Goal: Task Accomplishment & Management: Manage account settings

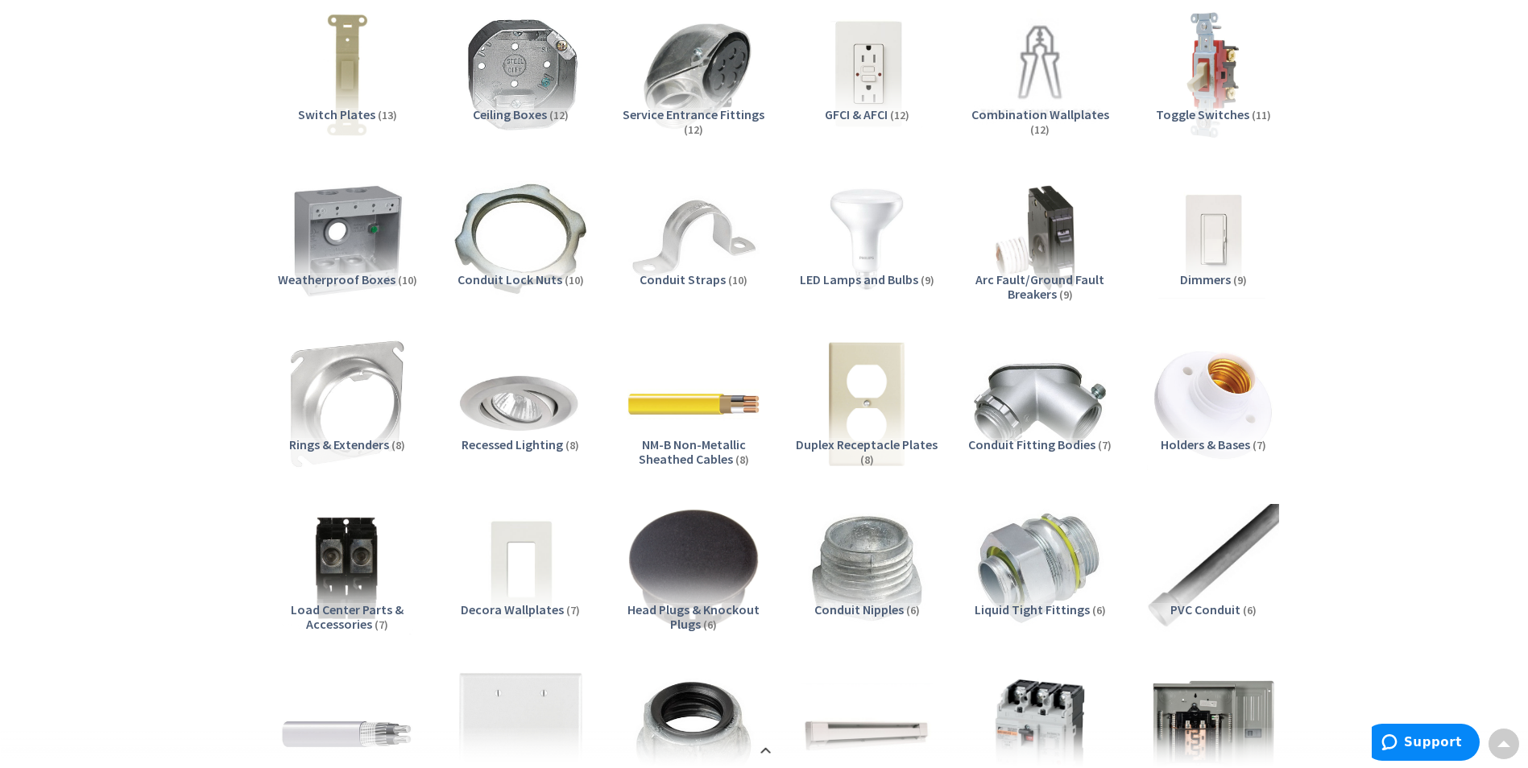
click at [716, 445] on span "NM-B Non-Metallic Sheathed Cables" at bounding box center [692, 452] width 107 height 31
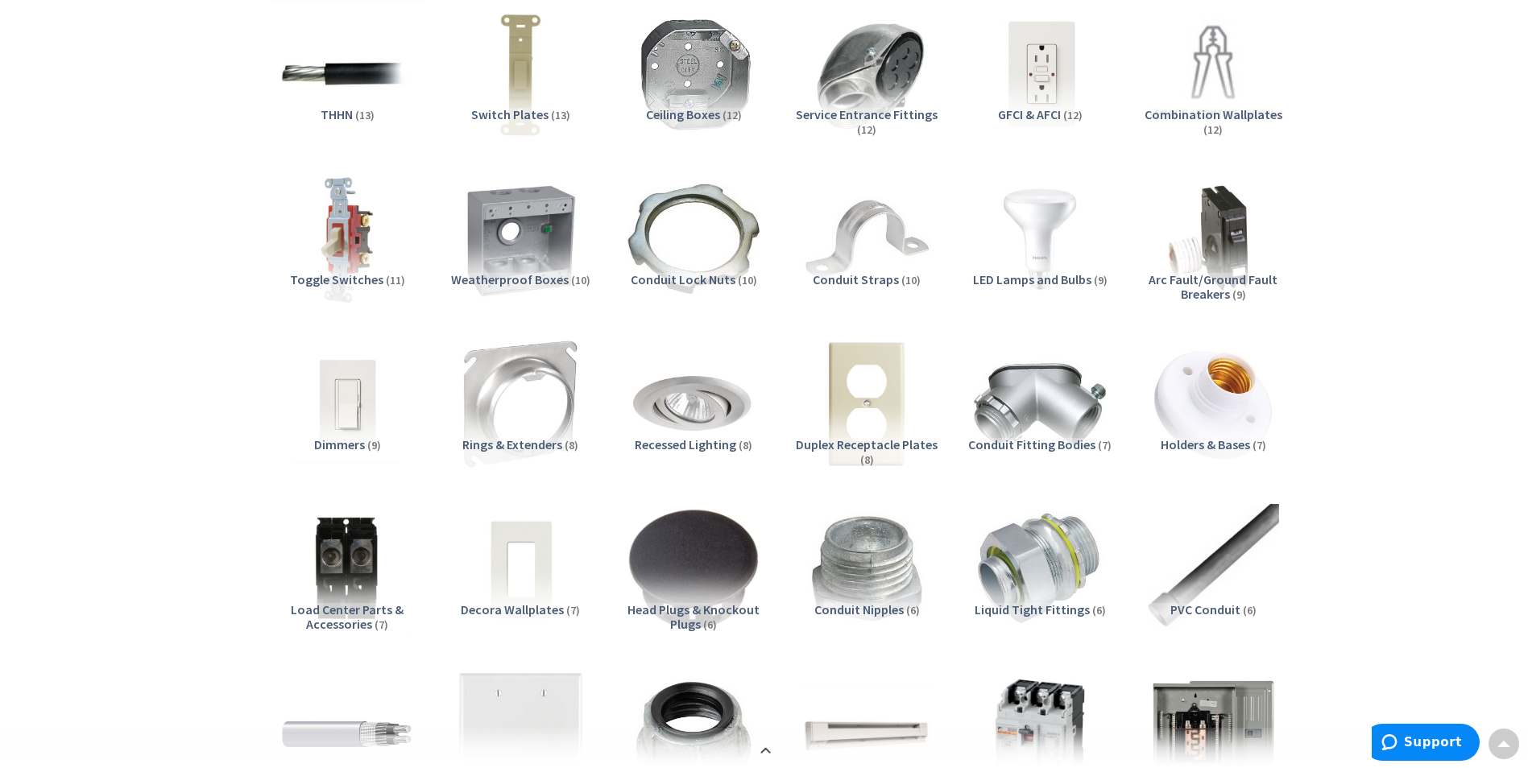
scroll to position [3085, 0]
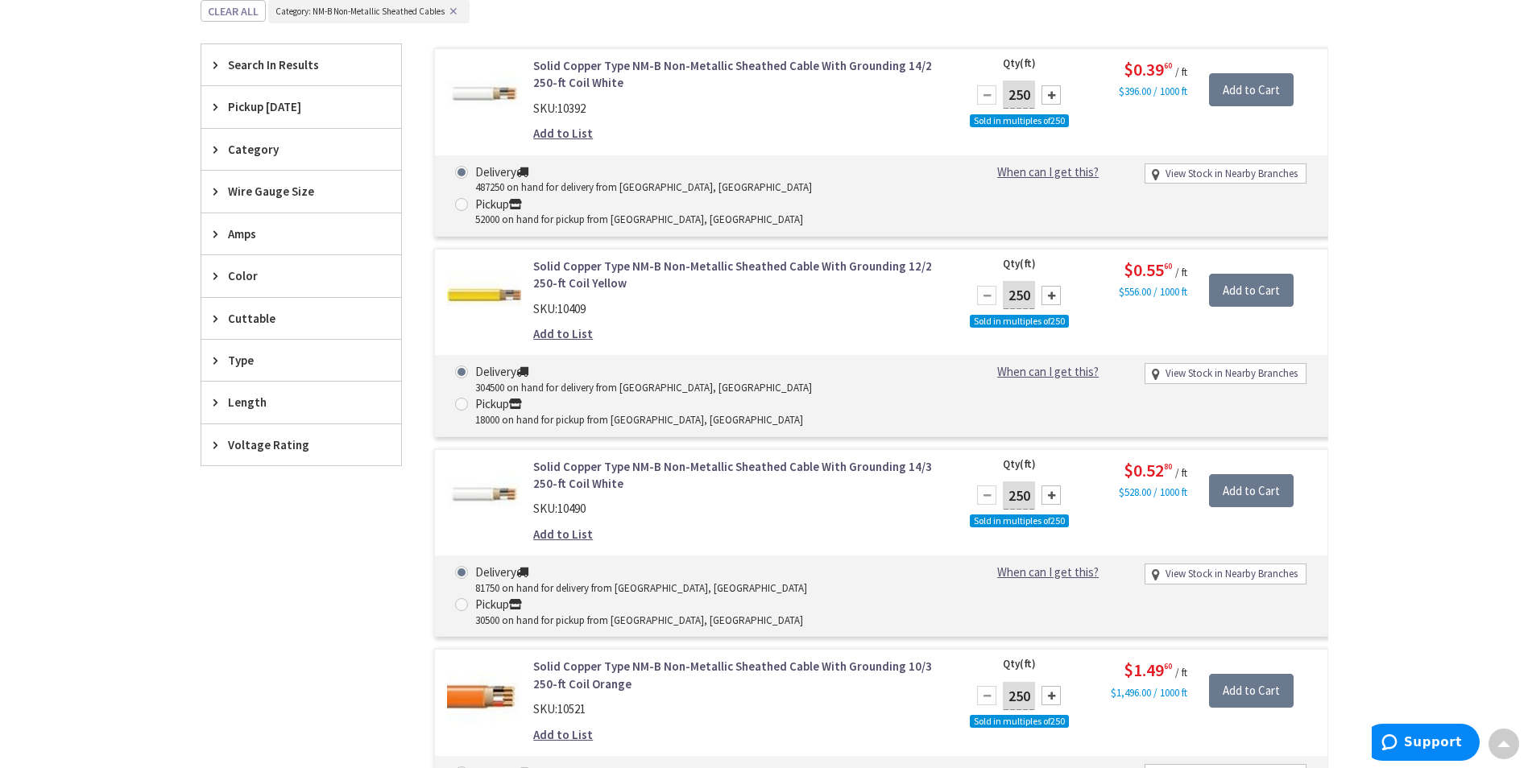
click at [578, 526] on link "Add to List" at bounding box center [563, 534] width 60 height 17
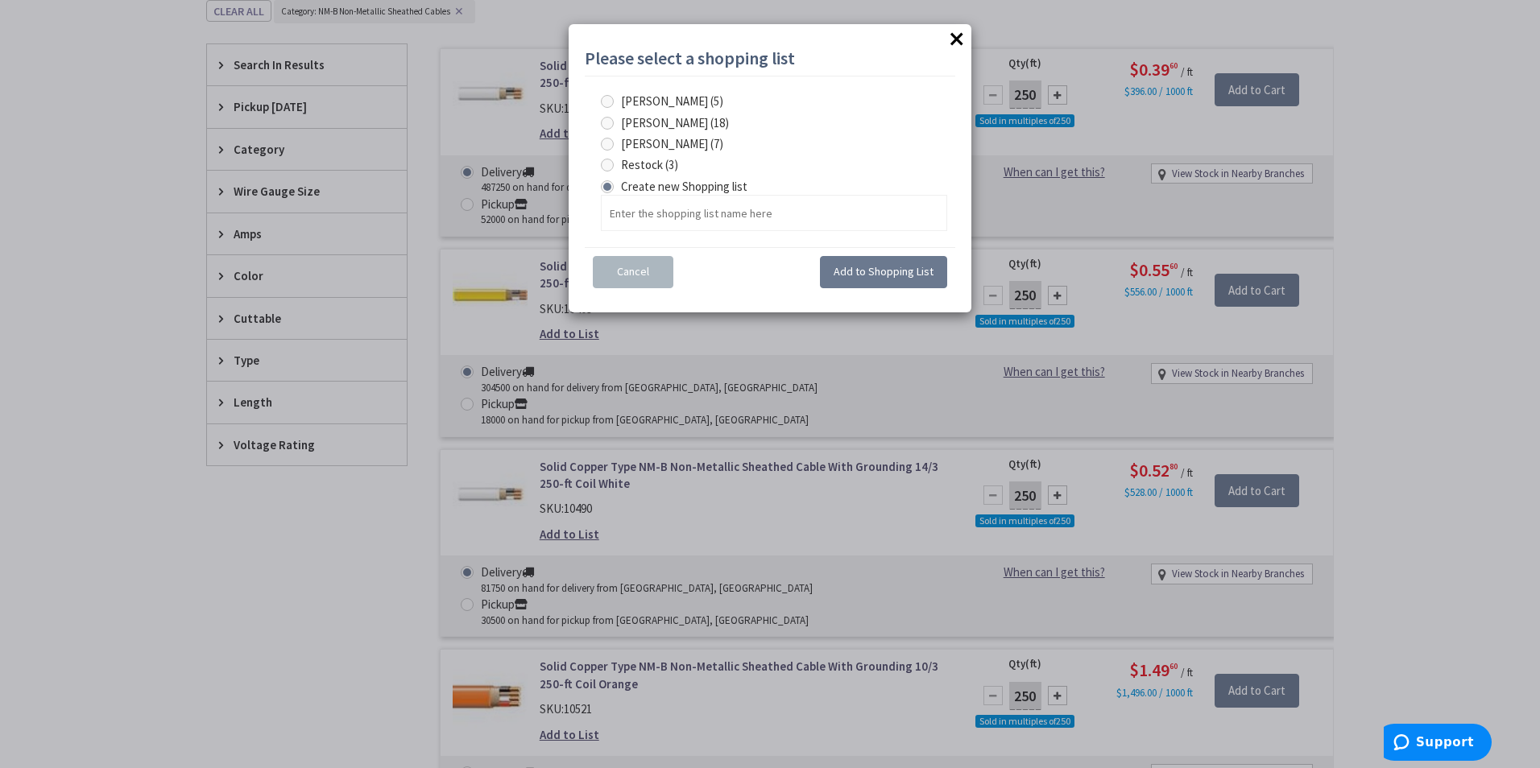
click at [609, 122] on span at bounding box center [607, 123] width 13 height 13
click at [609, 122] on input "[PERSON_NAME] (18)" at bounding box center [610, 123] width 10 height 10
radio input "true"
click at [882, 272] on span "Add to Shopping List" at bounding box center [884, 271] width 100 height 14
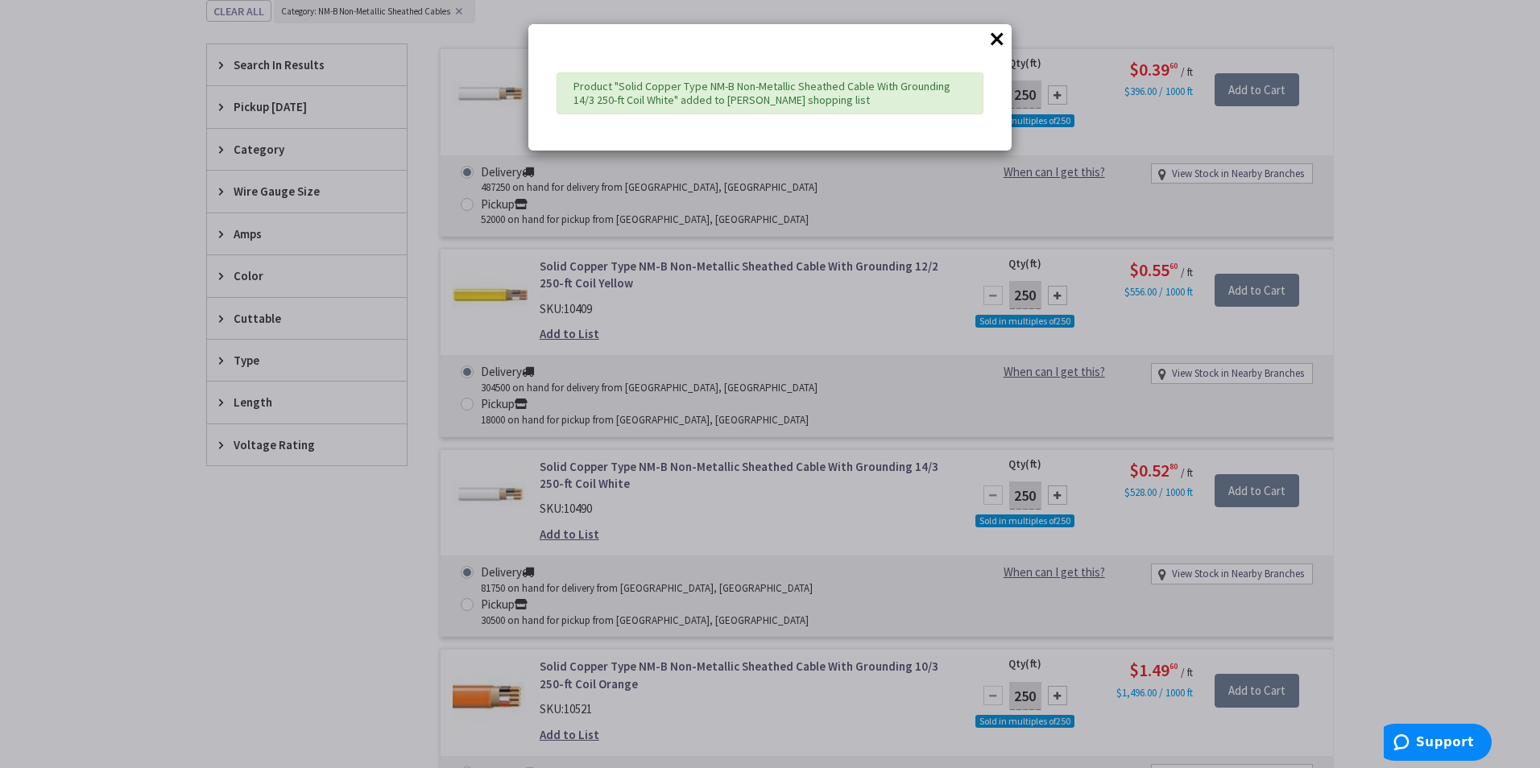
drag, startPoint x: 994, startPoint y: 37, endPoint x: 996, endPoint y: 55, distance: 17.8
click at [994, 39] on button "×" at bounding box center [997, 39] width 24 height 24
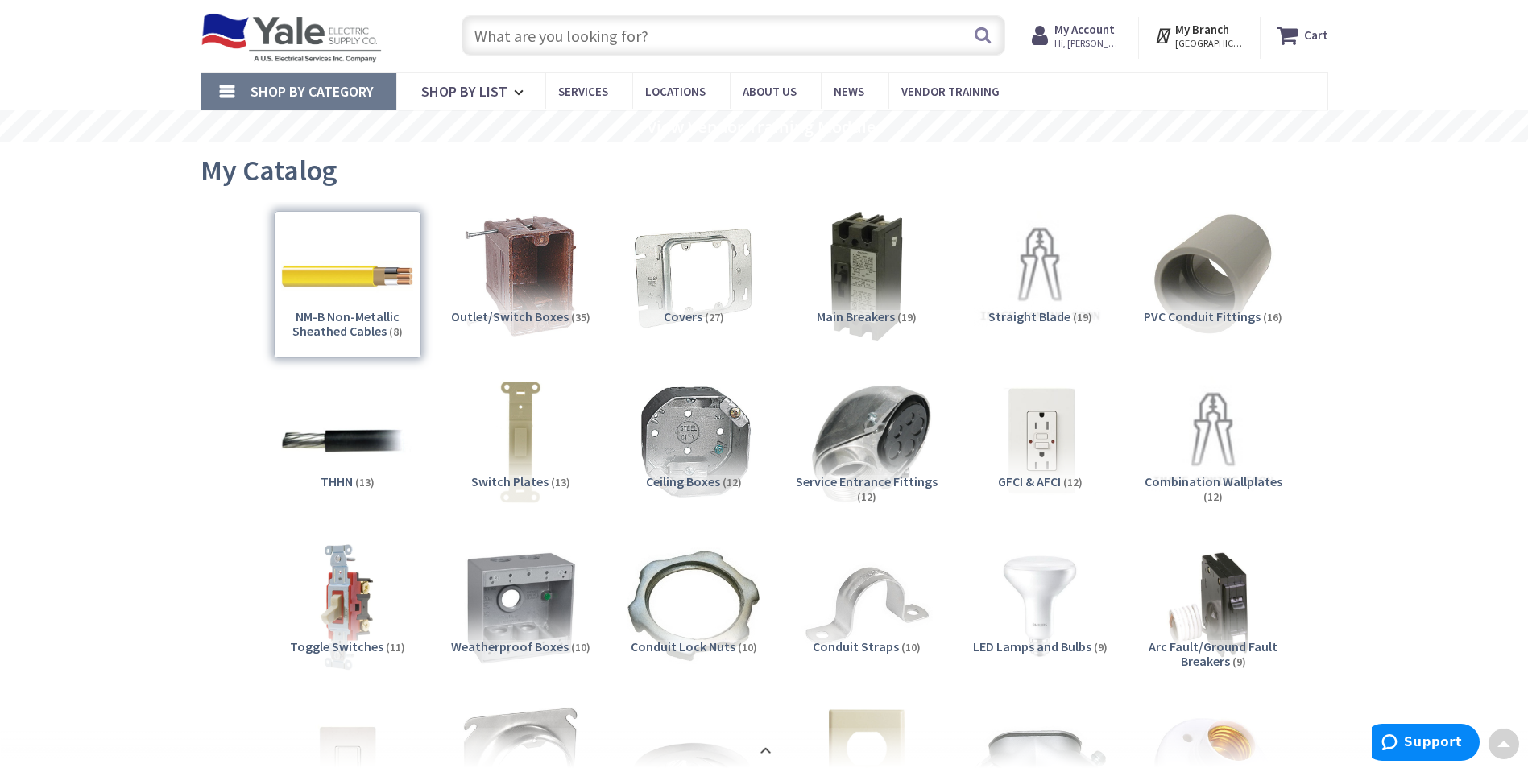
scroll to position [0, 0]
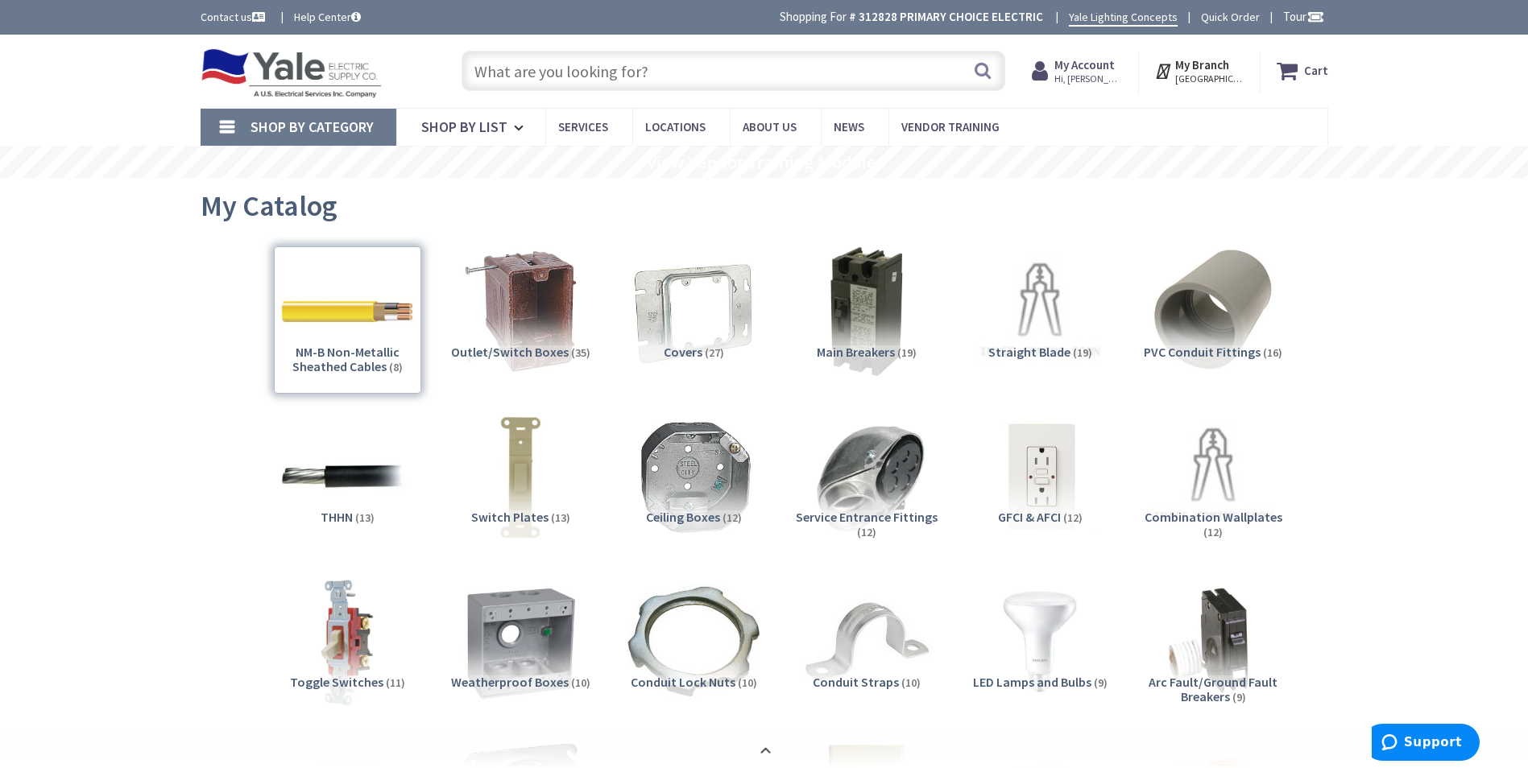
click at [1090, 60] on strong "My Account" at bounding box center [1084, 64] width 60 height 15
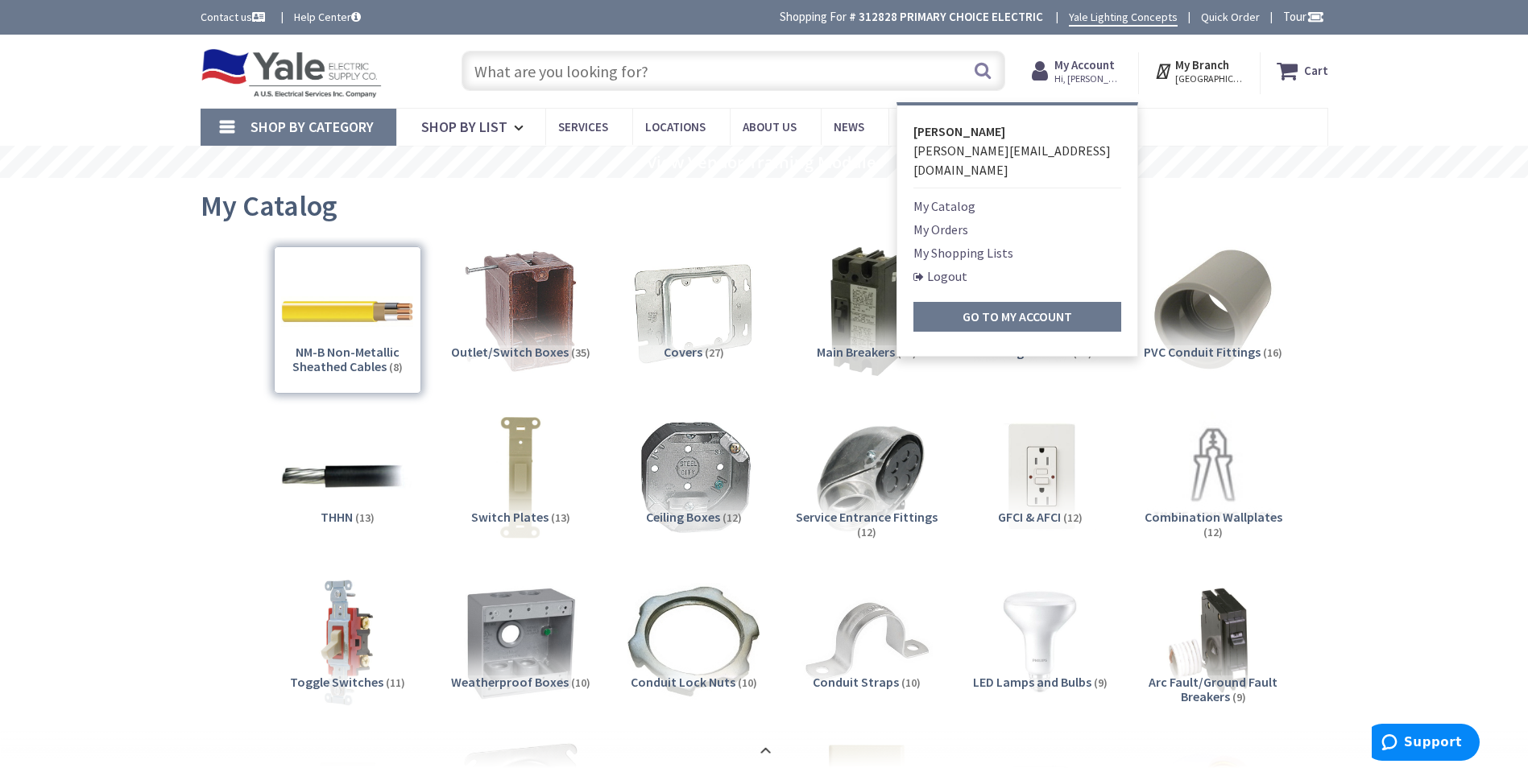
click at [961, 243] on link "My Shopping Lists" at bounding box center [963, 252] width 100 height 19
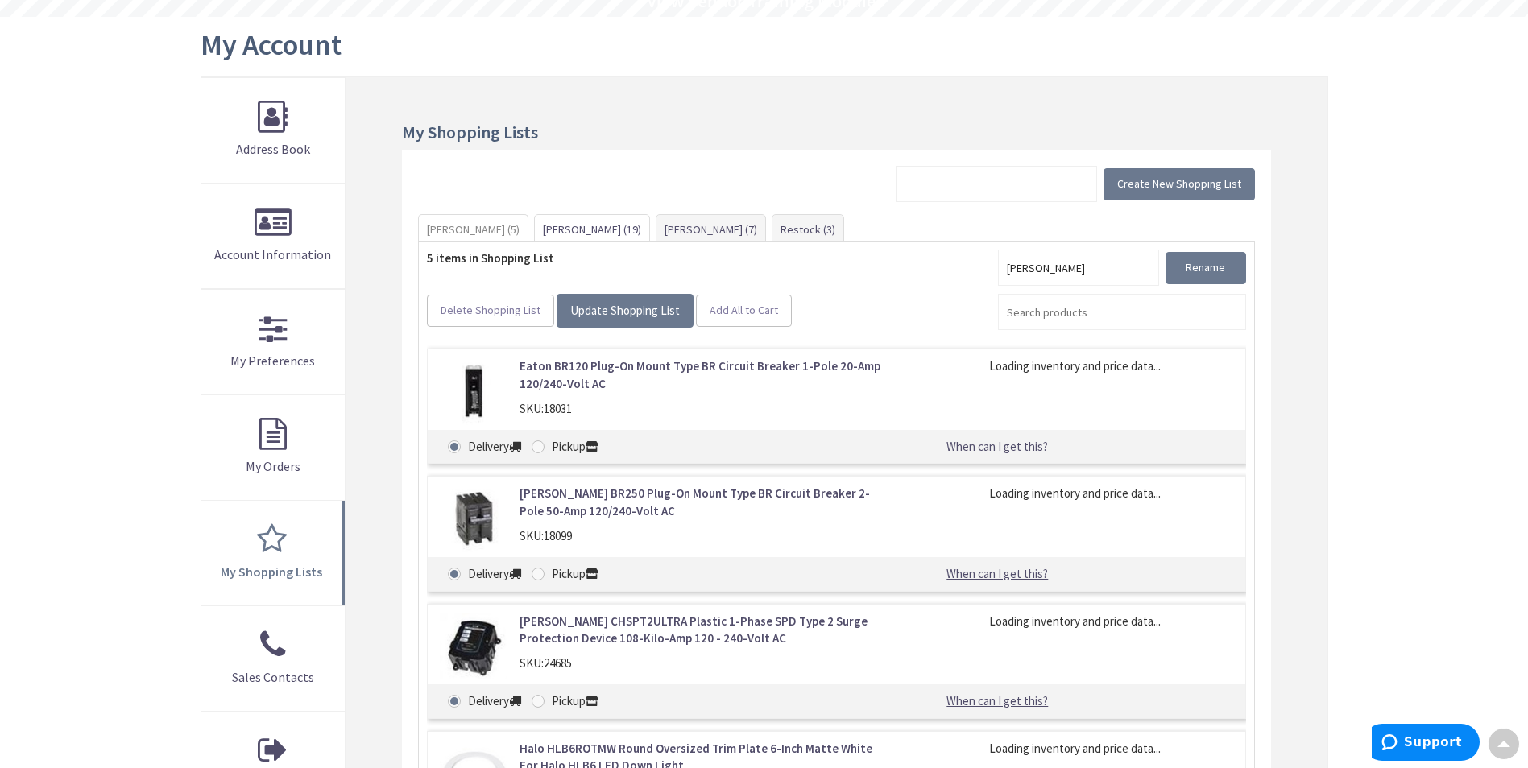
click at [538, 234] on link "[PERSON_NAME] (19)" at bounding box center [592, 229] width 114 height 29
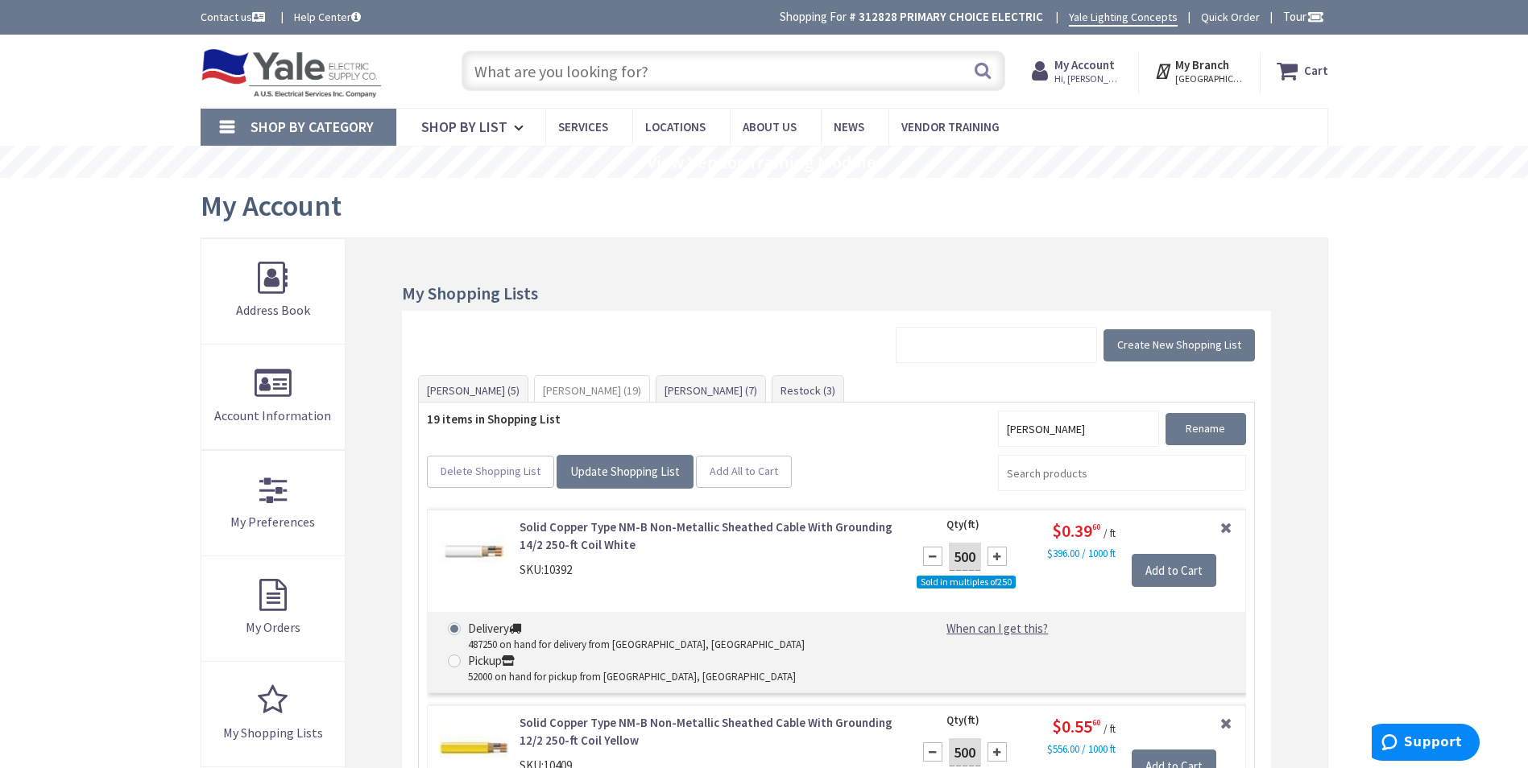
click at [1100, 70] on strong "My Account" at bounding box center [1084, 64] width 60 height 15
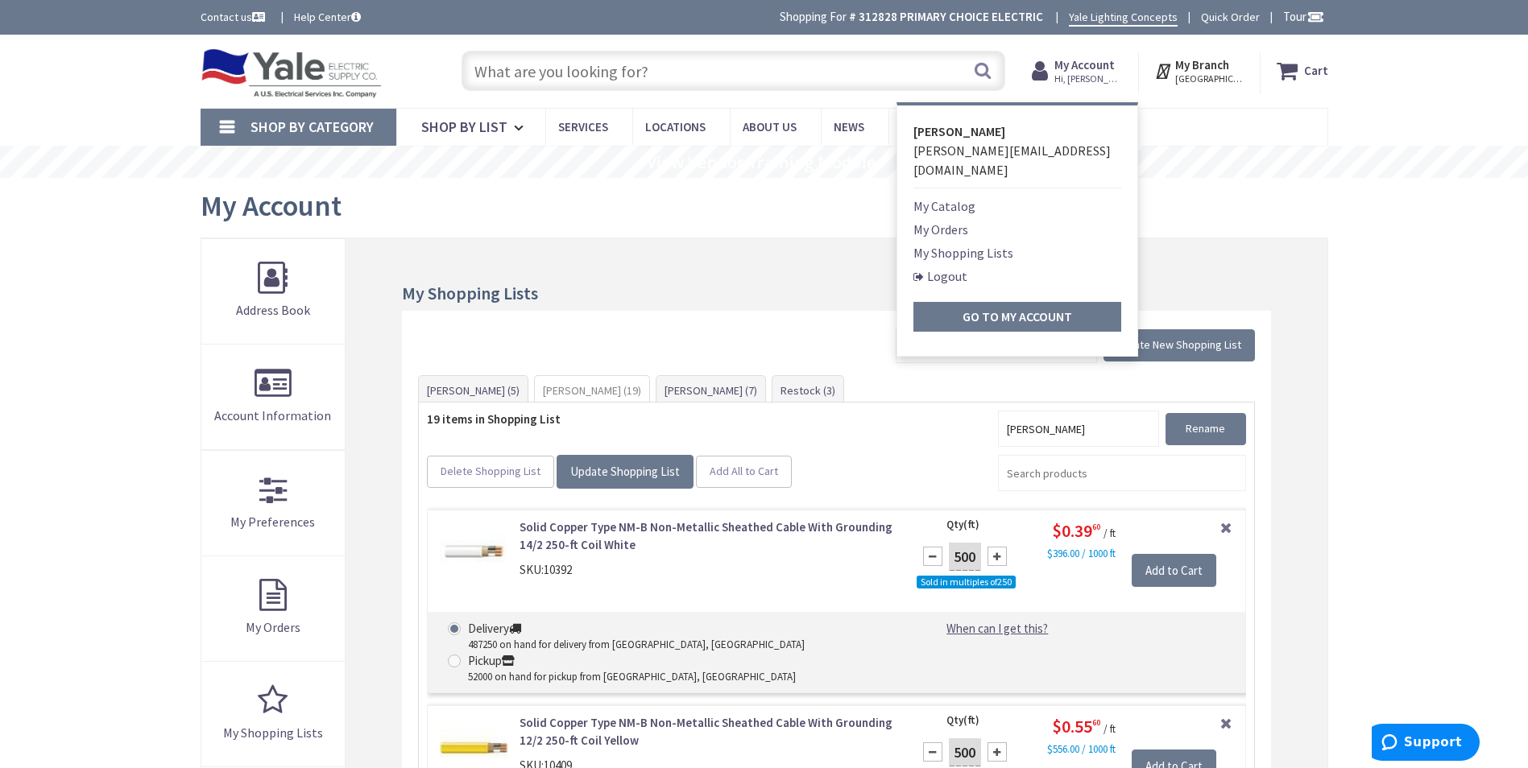
click at [967, 197] on link "My Catalog" at bounding box center [944, 206] width 62 height 19
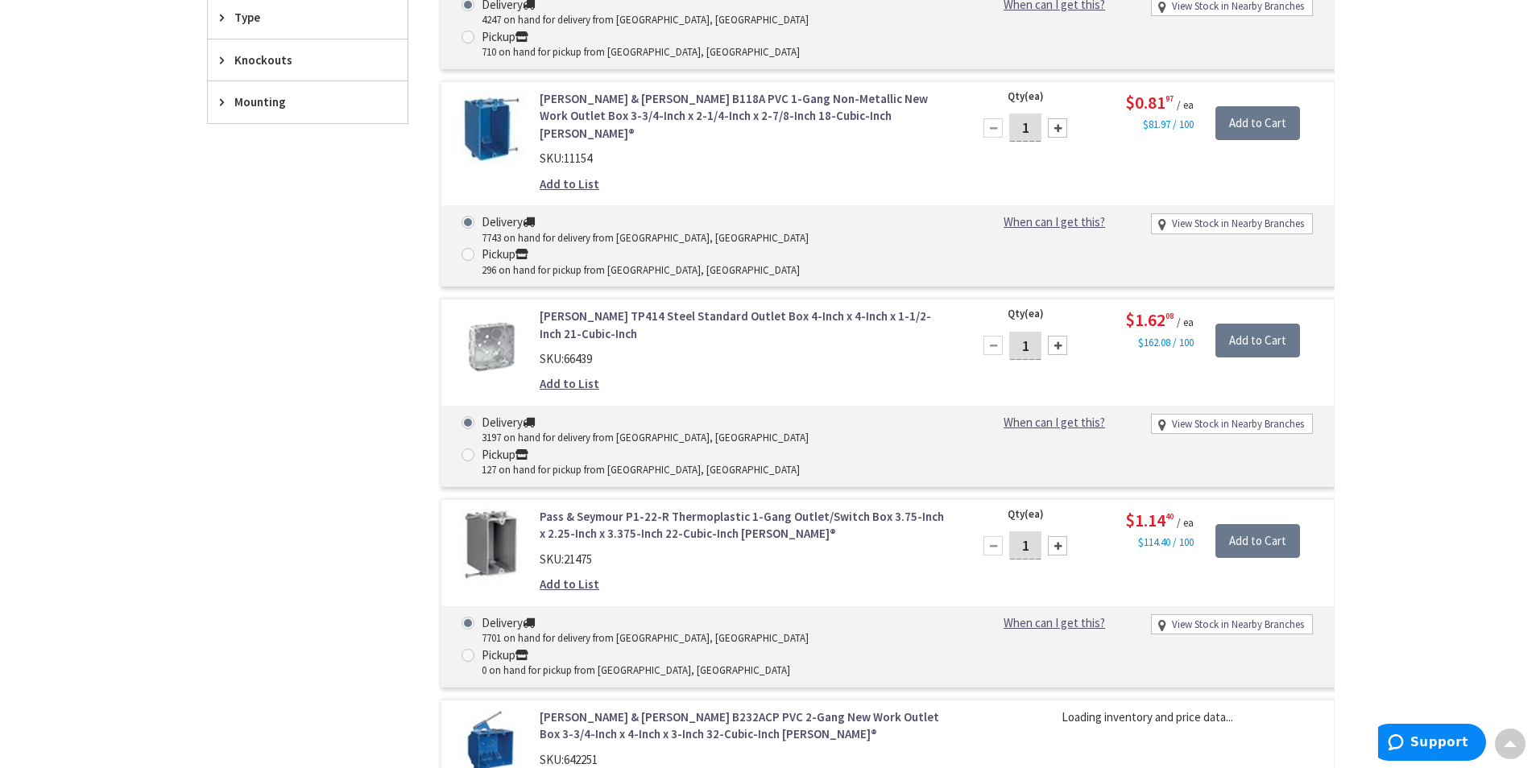
scroll to position [995, 0]
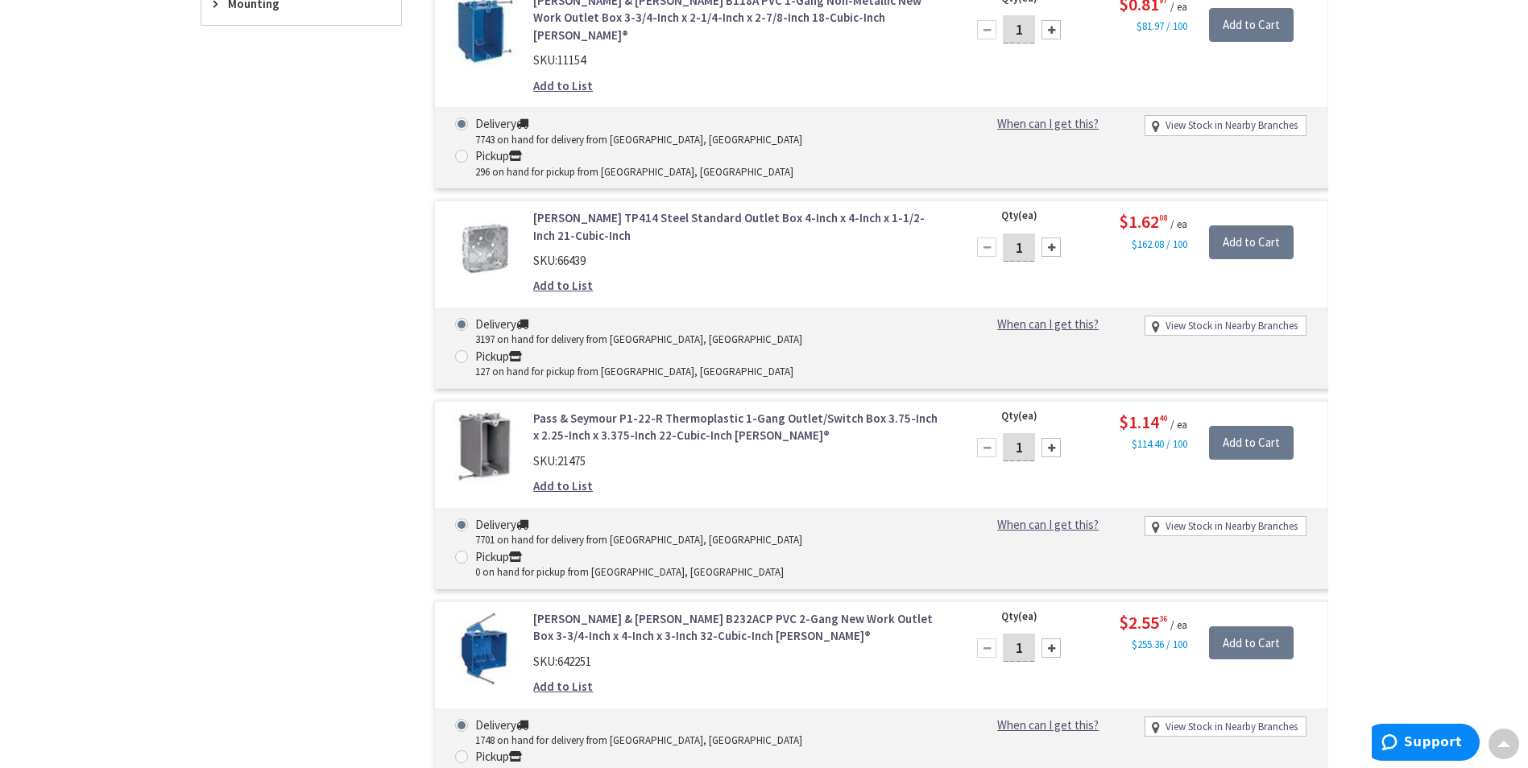
drag, startPoint x: 1027, startPoint y: 442, endPoint x: 1008, endPoint y: 448, distance: 20.1
click at [1011, 634] on input "1" at bounding box center [1019, 648] width 32 height 28
type input "7"
click at [851, 653] on div "SKU: 642251" at bounding box center [738, 661] width 410 height 17
click at [563, 678] on link "Add to List" at bounding box center [563, 686] width 60 height 17
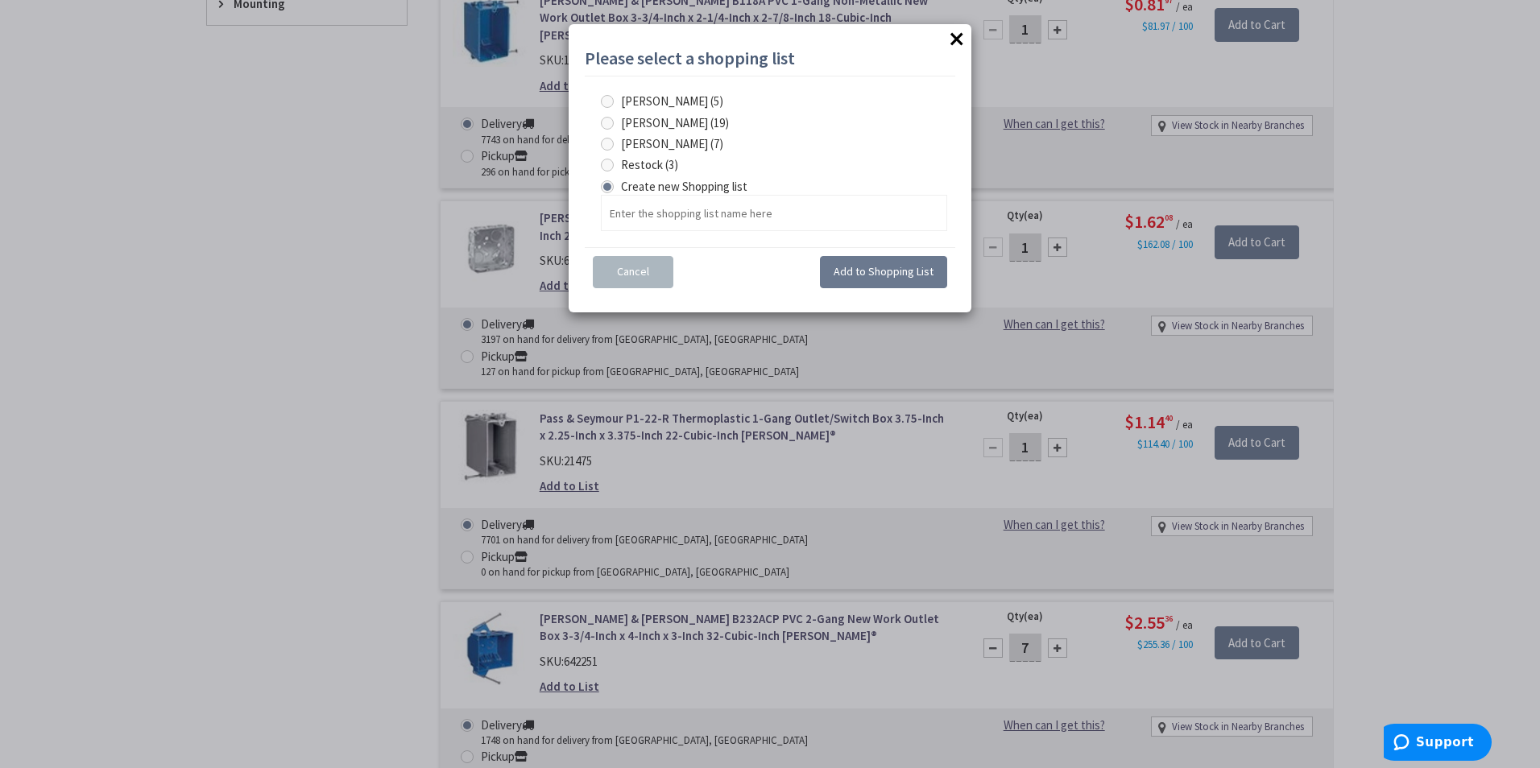
click at [602, 118] on span at bounding box center [607, 123] width 13 height 13
click at [605, 118] on input "[PERSON_NAME] (19)" at bounding box center [610, 123] width 10 height 10
radio input "true"
click at [846, 272] on span "Add to Shopping List" at bounding box center [884, 271] width 100 height 14
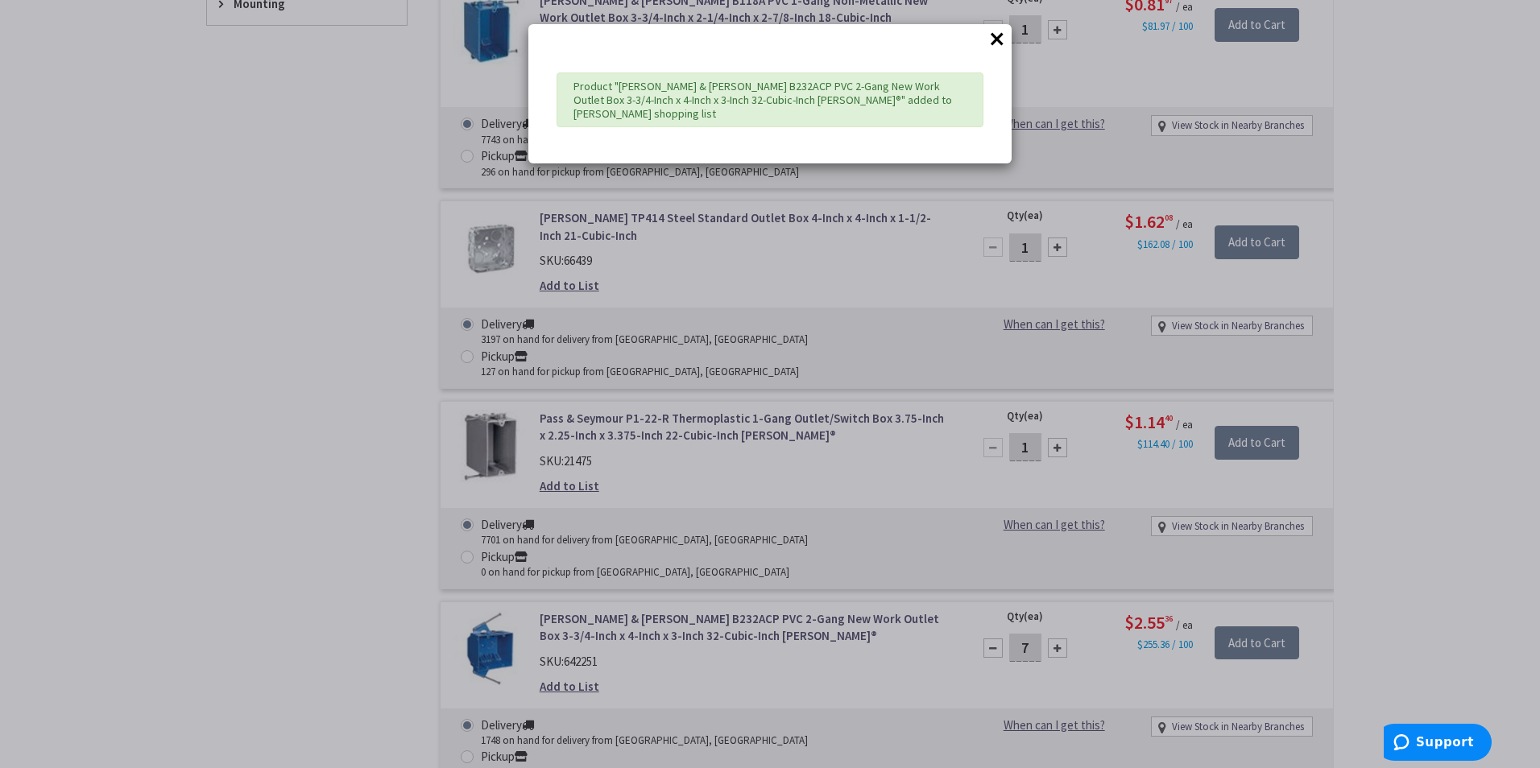
click at [949, 187] on div "× Product "Thomas & Betts B232ACP PVC 2-Gang New Work Outlet Box 3-3/4-Inch x 4…" at bounding box center [770, 384] width 1540 height 768
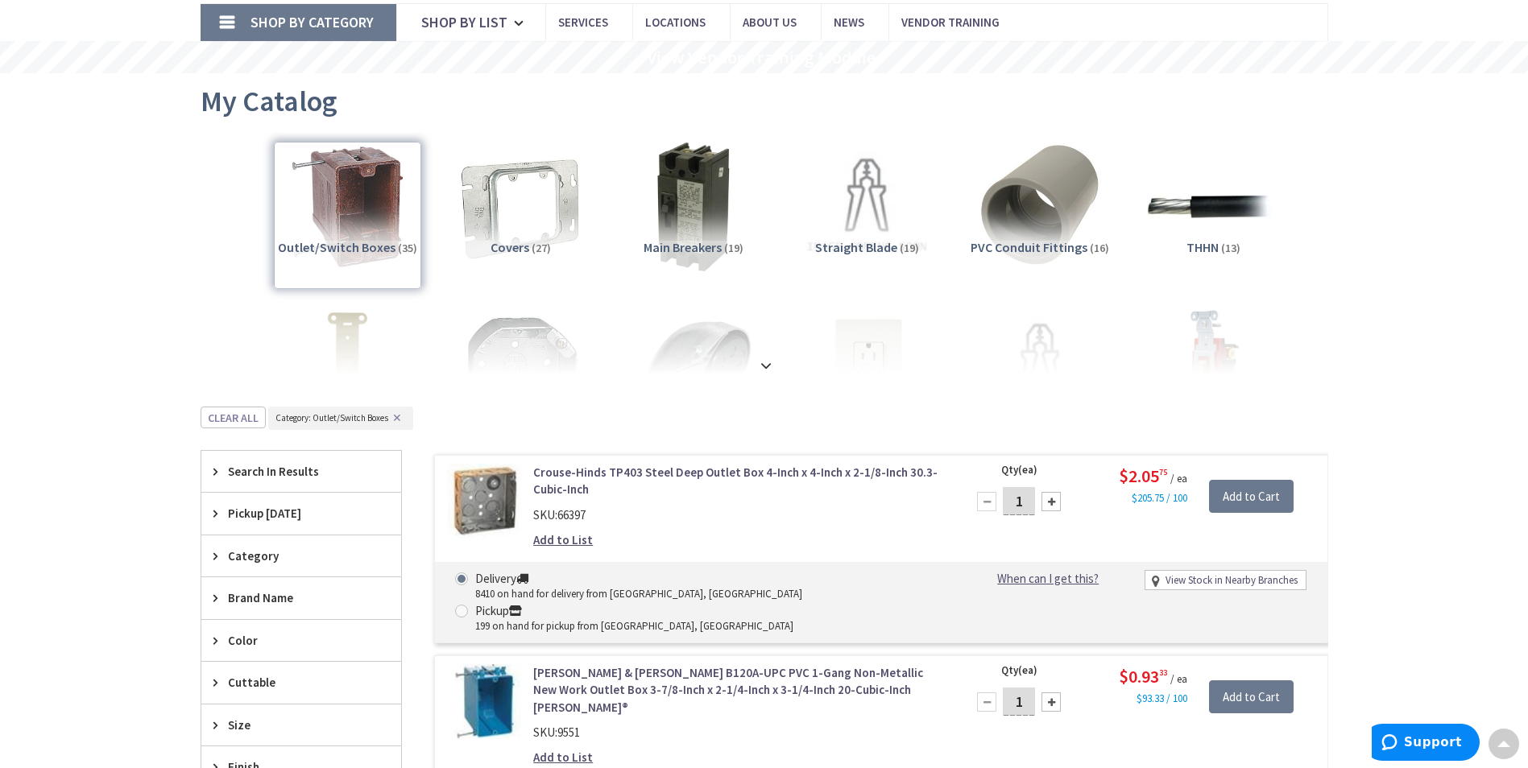
scroll to position [0, 0]
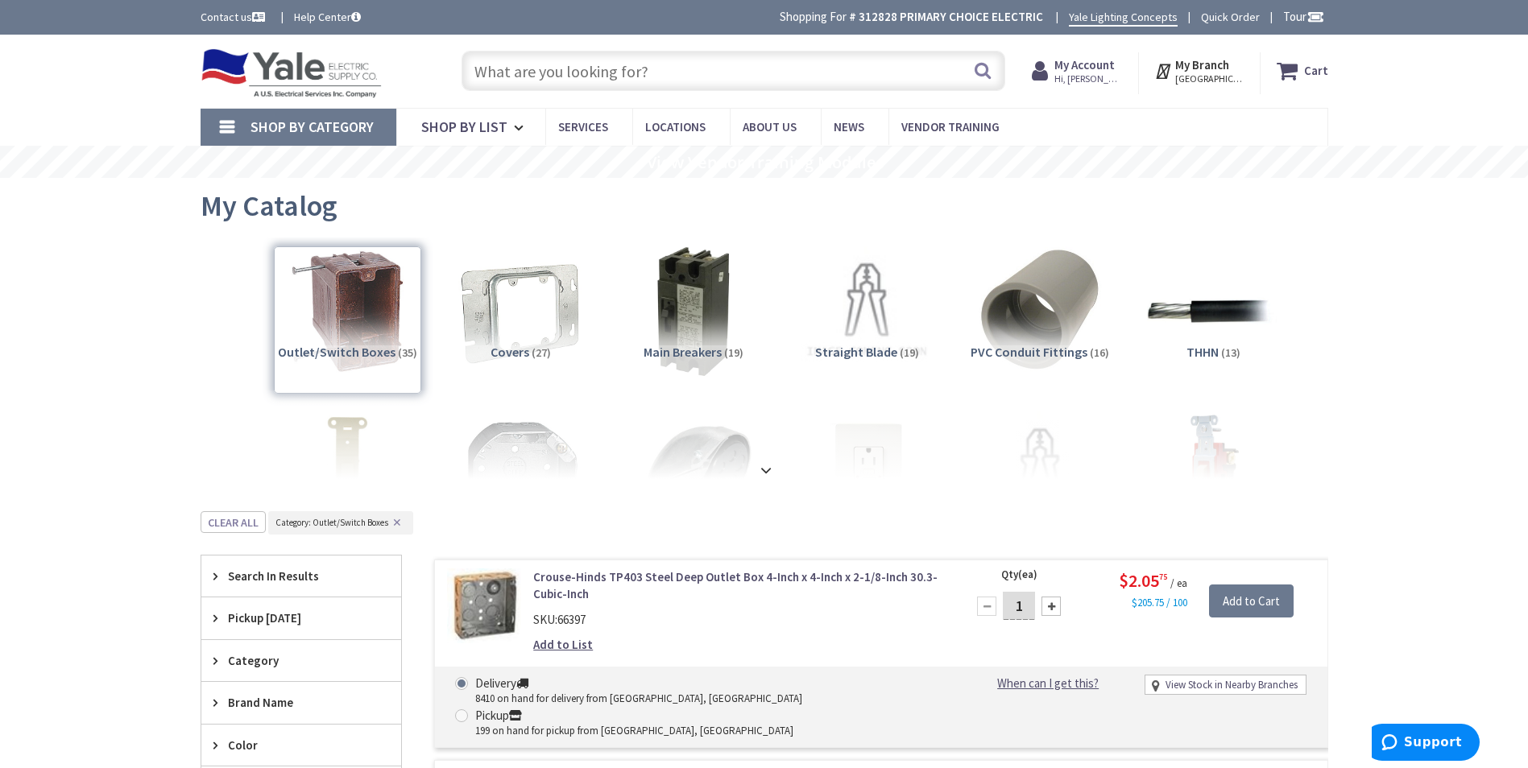
drag, startPoint x: 350, startPoint y: 288, endPoint x: 801, endPoint y: 489, distance: 493.6
click at [349, 288] on div "Outlet/Switch Boxes (35)" at bounding box center [347, 319] width 147 height 147
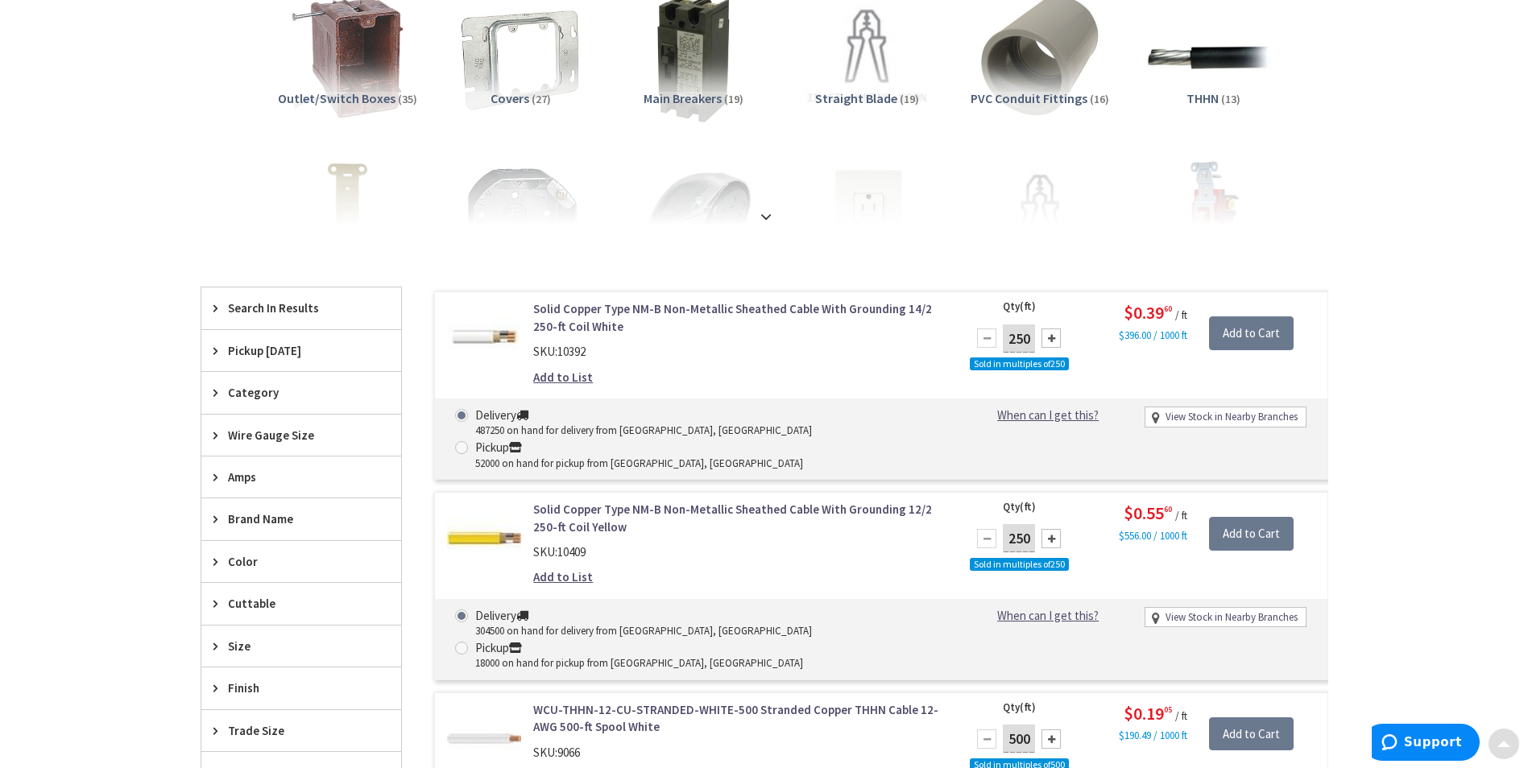
scroll to position [161, 0]
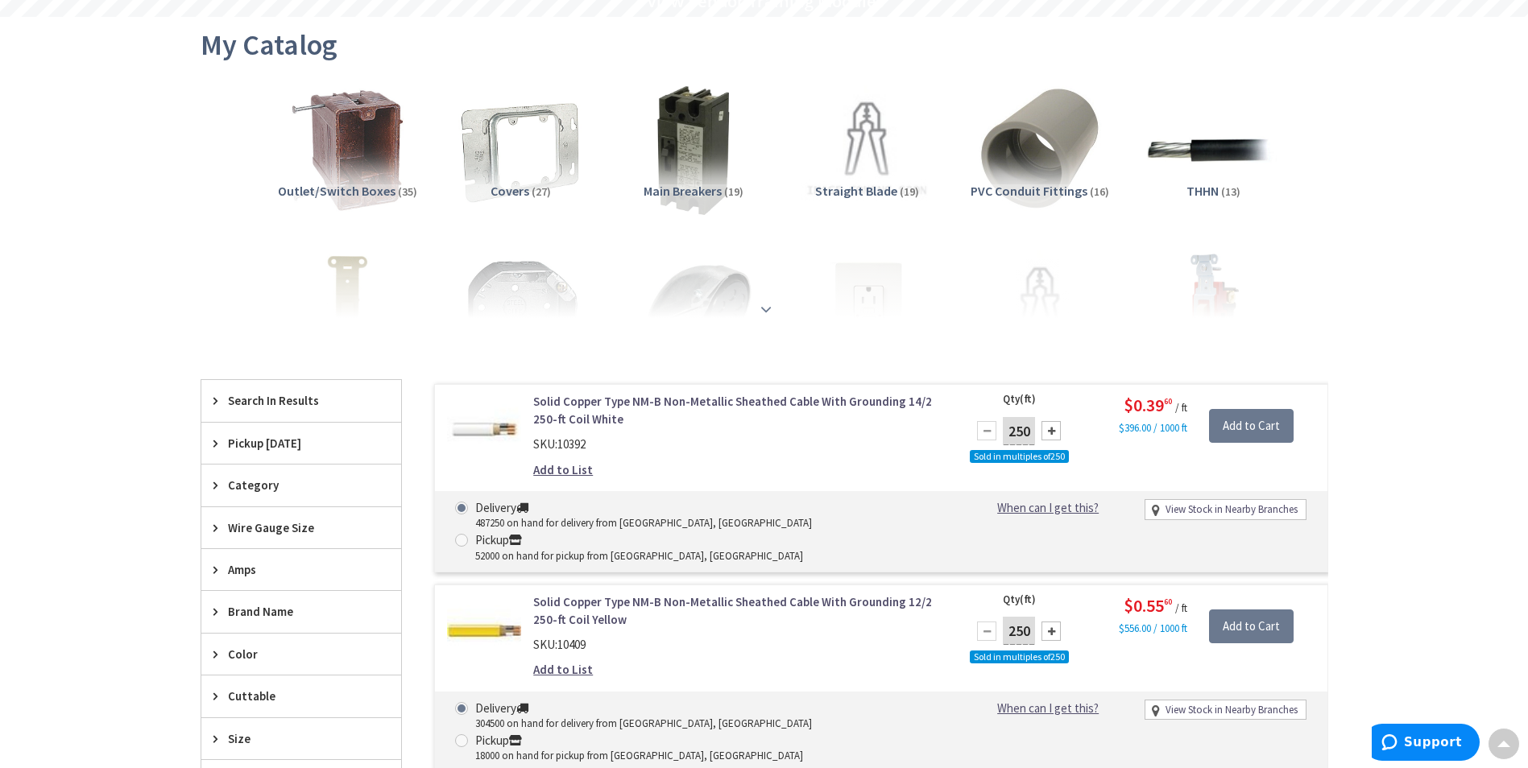
click at [766, 312] on div at bounding box center [764, 274] width 1047 height 89
click at [766, 308] on strong at bounding box center [765, 309] width 19 height 18
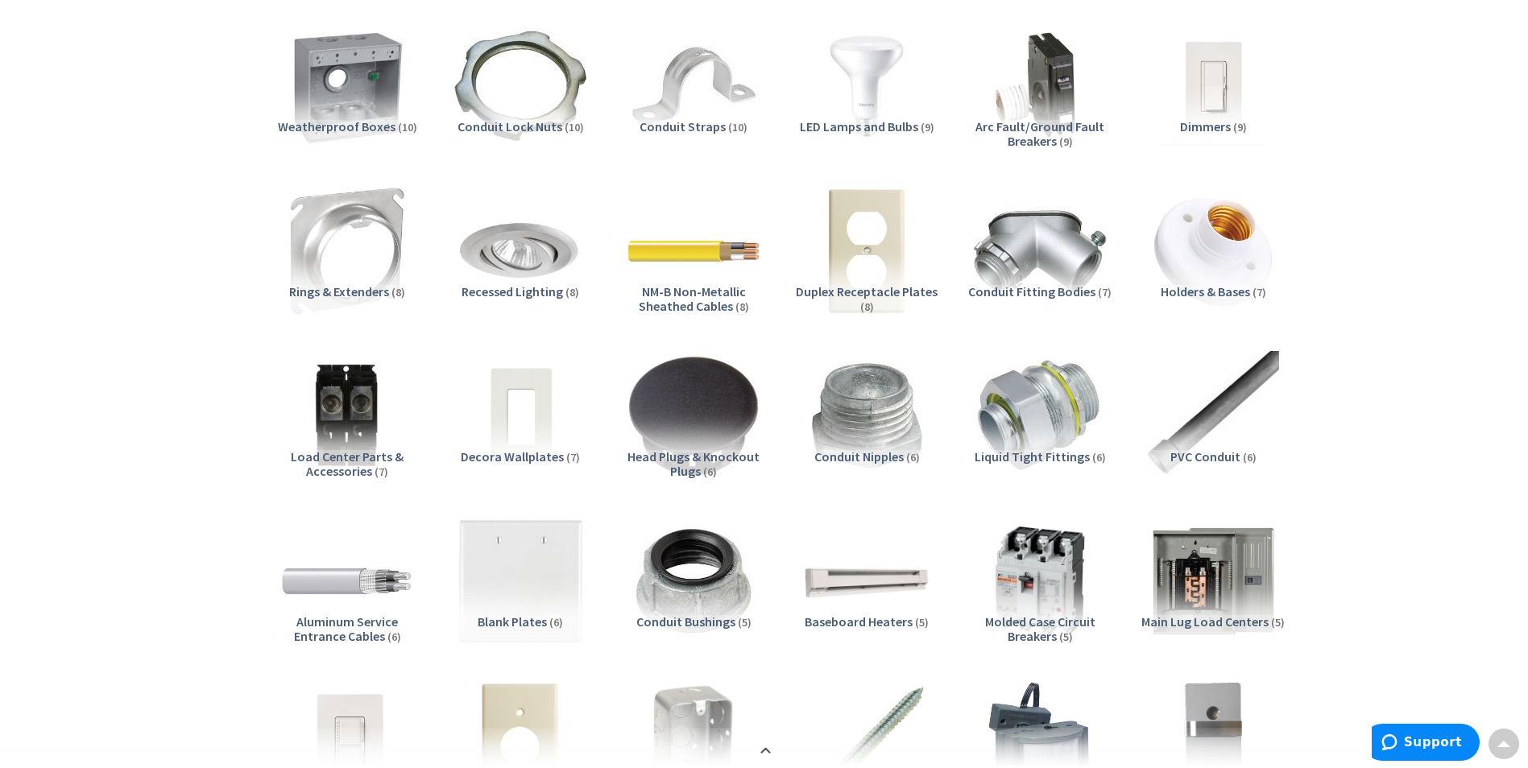
scroll to position [644, 0]
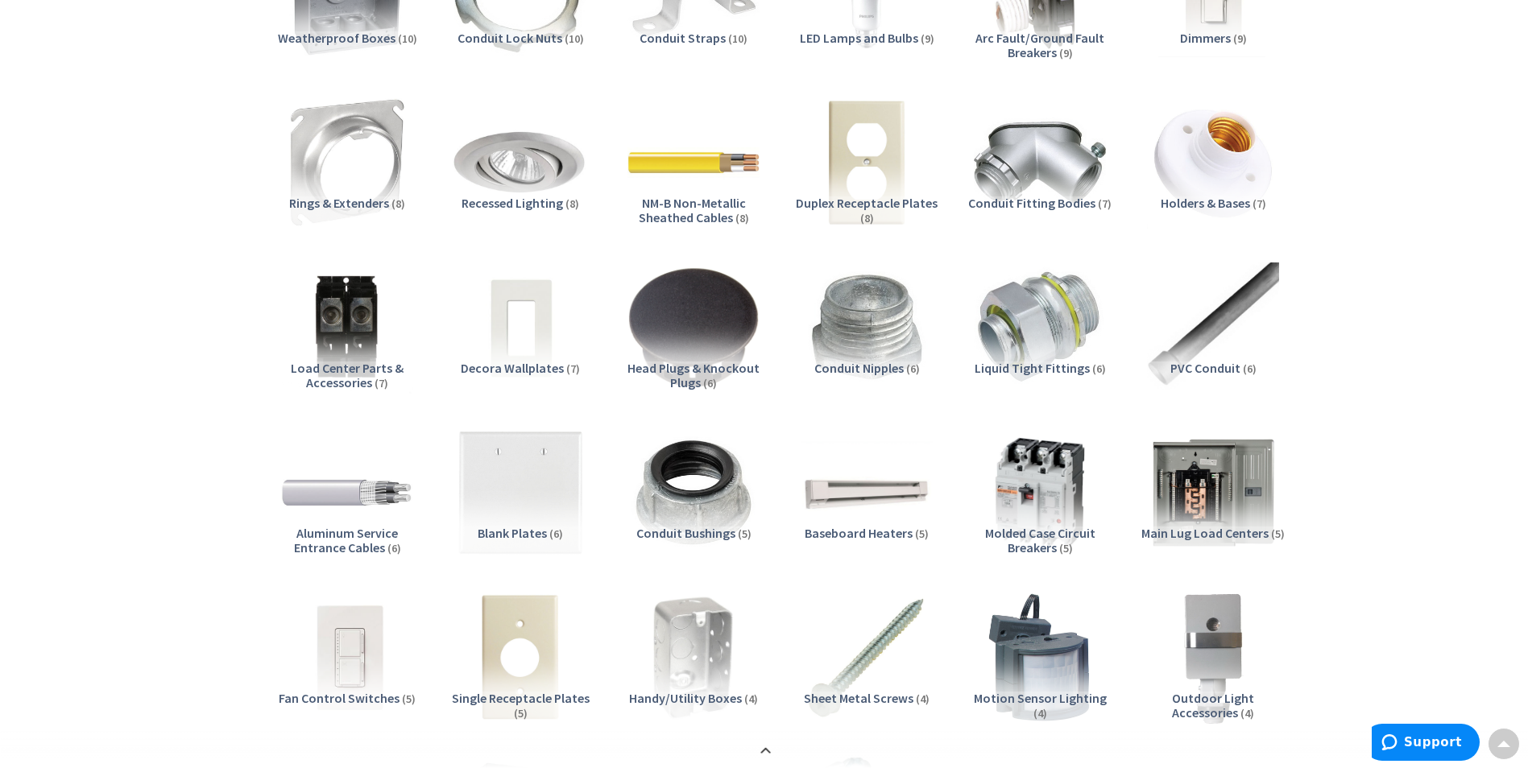
click at [546, 184] on img at bounding box center [520, 162] width 146 height 146
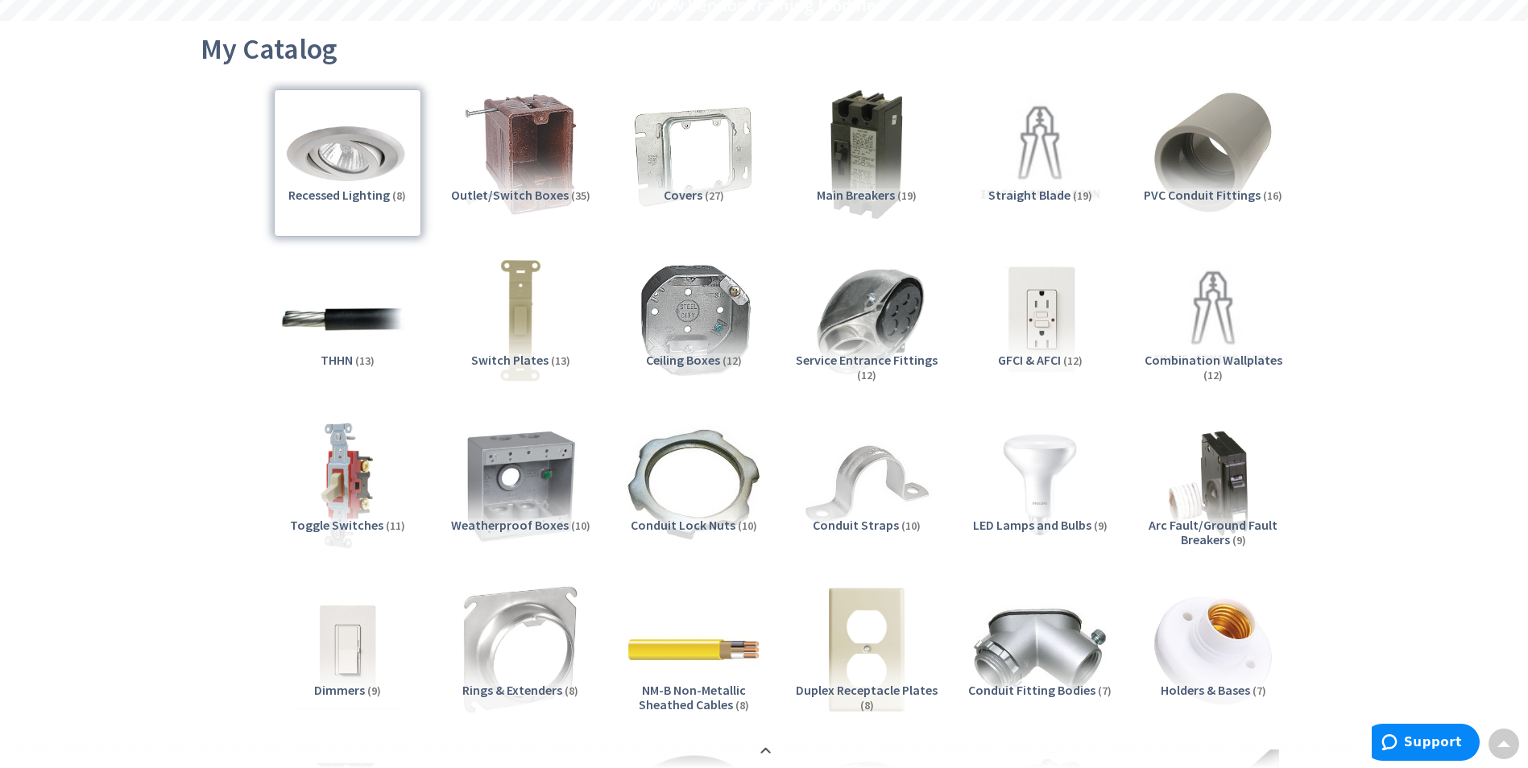
scroll to position [0, 0]
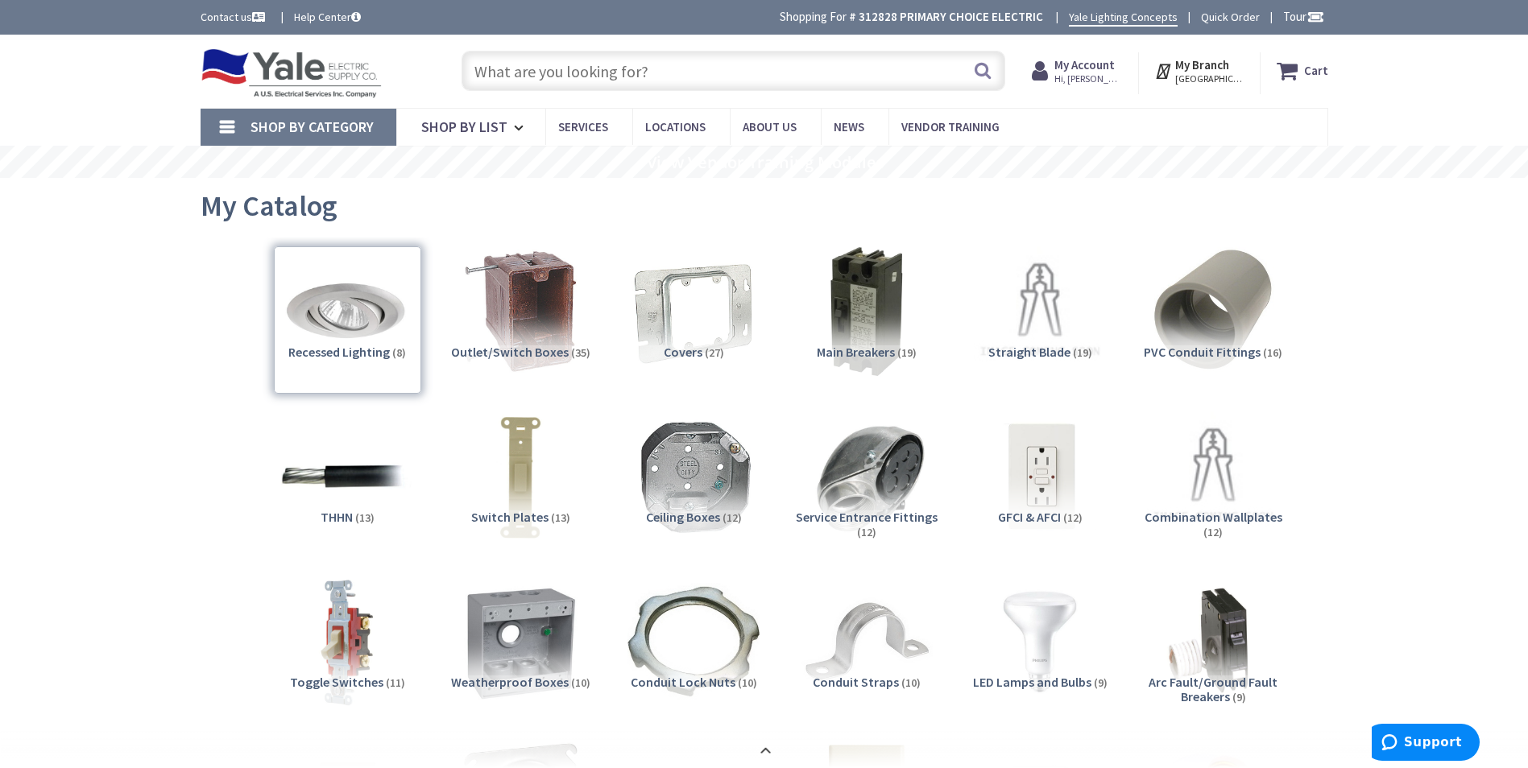
click at [1090, 75] on span "Hi, [PERSON_NAME]" at bounding box center [1088, 78] width 68 height 13
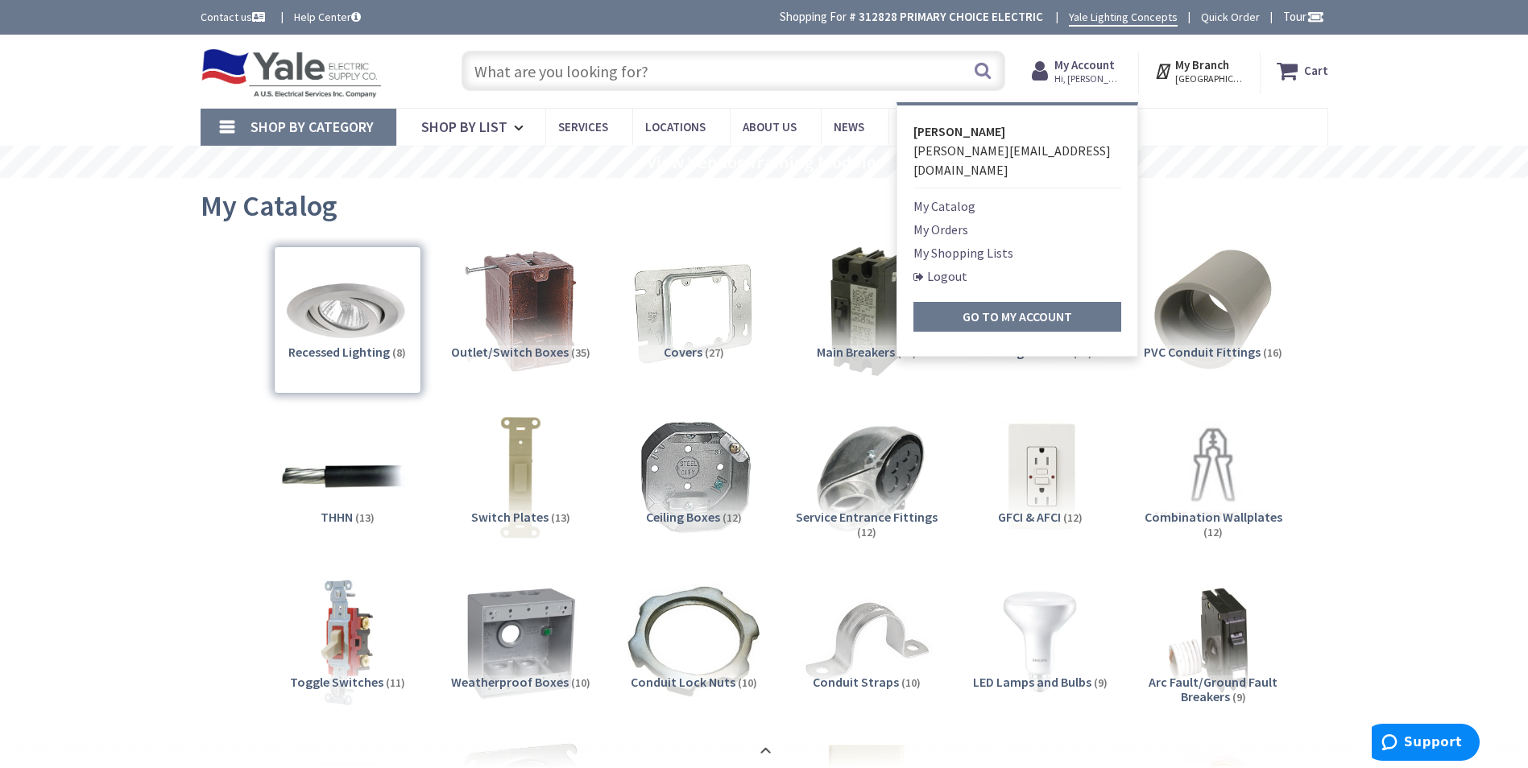
click at [959, 220] on link "My Orders" at bounding box center [940, 229] width 55 height 19
